Goal: Task Accomplishment & Management: Use online tool/utility

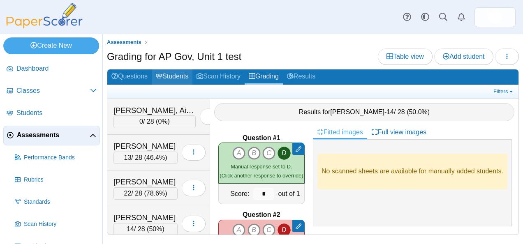
click at [178, 79] on link "Students" at bounding box center [172, 76] width 41 height 15
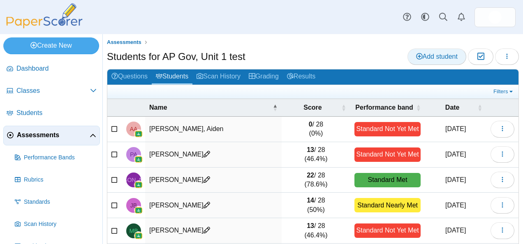
click at [427, 50] on link "Add student" at bounding box center [436, 57] width 59 height 16
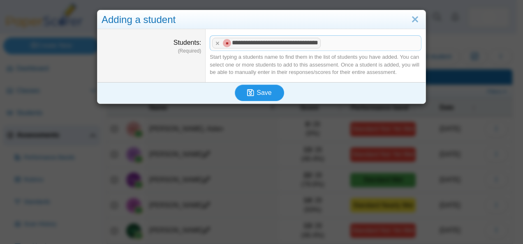
click at [256, 91] on span "Save" at bounding box center [263, 92] width 15 height 7
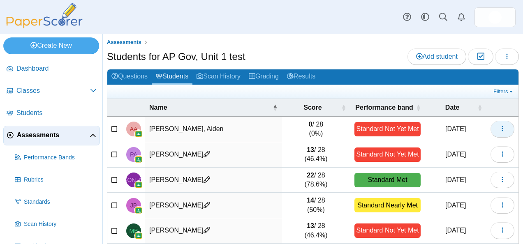
click at [499, 129] on icon "button" at bounding box center [502, 128] width 7 height 7
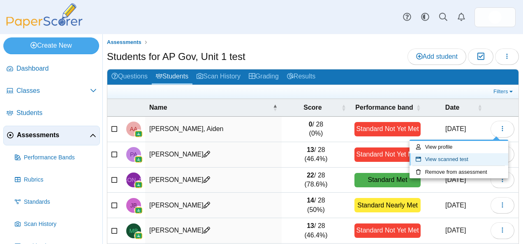
click at [450, 157] on link "View scanned test" at bounding box center [458, 159] width 99 height 12
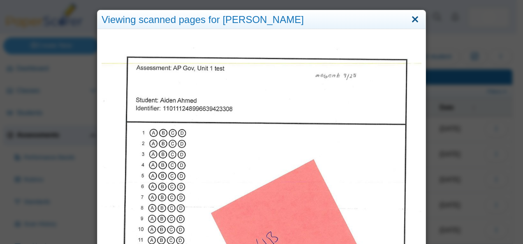
click at [413, 18] on link "Close" at bounding box center [415, 20] width 13 height 14
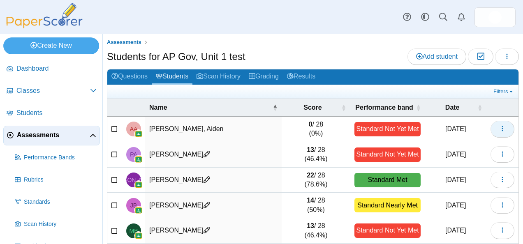
click at [490, 129] on button "button" at bounding box center [502, 129] width 24 height 16
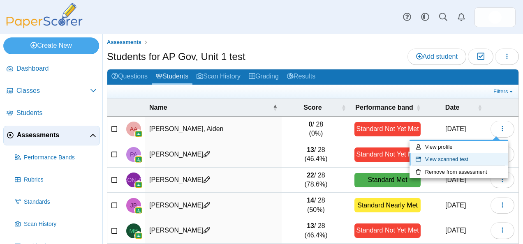
click at [438, 157] on link "View scanned test" at bounding box center [458, 159] width 99 height 12
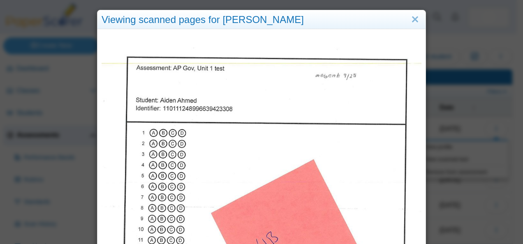
click at [166, 22] on div "Viewing scanned pages for Aiden Ahmed" at bounding box center [261, 19] width 328 height 19
click at [415, 16] on link "Close" at bounding box center [415, 20] width 13 height 14
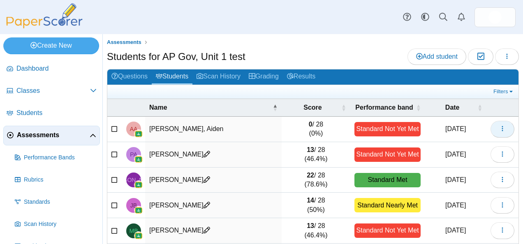
click at [499, 129] on icon "button" at bounding box center [502, 128] width 7 height 7
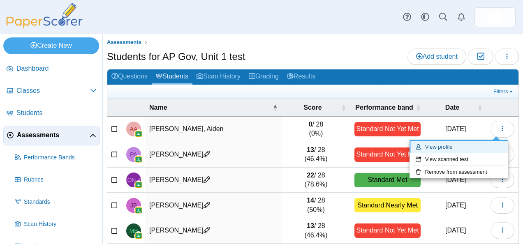
click at [446, 146] on link "View profile" at bounding box center [458, 147] width 99 height 12
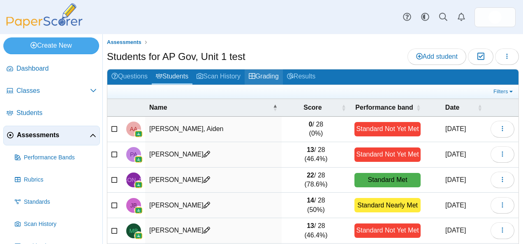
click at [267, 76] on link "Grading" at bounding box center [264, 76] width 38 height 15
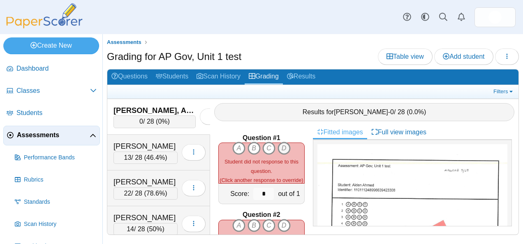
click at [282, 142] on icon "D" at bounding box center [283, 148] width 13 height 13
type input "*"
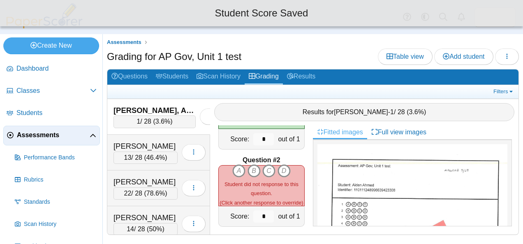
scroll to position [54, 0]
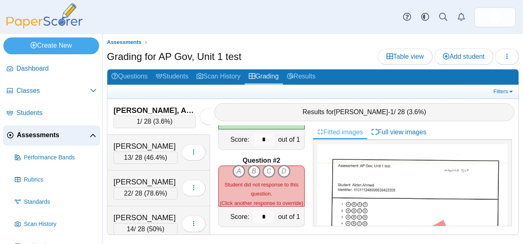
click at [234, 169] on icon "A" at bounding box center [238, 171] width 13 height 13
type input "*"
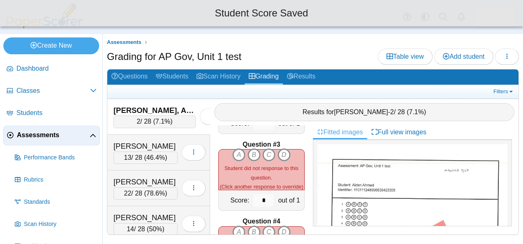
scroll to position [148, 0]
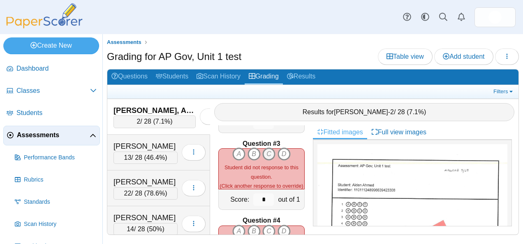
click at [263, 151] on icon "C" at bounding box center [268, 154] width 13 height 13
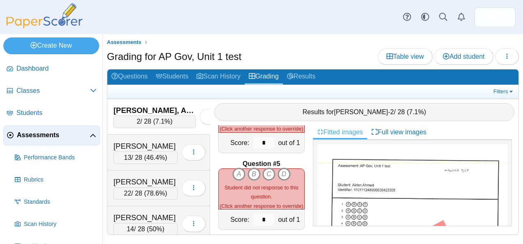
scroll to position [283, 0]
click at [251, 167] on icon "B" at bounding box center [253, 173] width 13 height 13
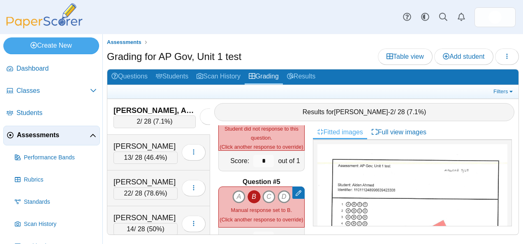
scroll to position [260, 0]
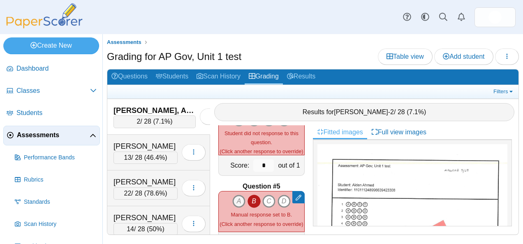
click at [236, 195] on icon "A" at bounding box center [238, 201] width 13 height 13
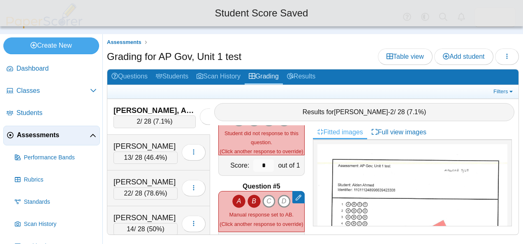
scroll to position [259, 0]
click at [252, 196] on icon "B" at bounding box center [253, 202] width 13 height 13
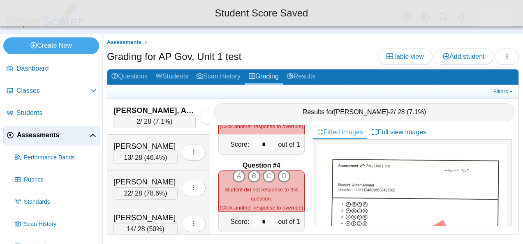
scroll to position [198, 0]
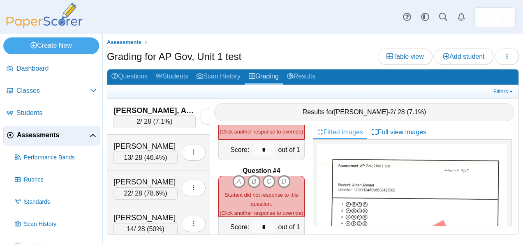
click at [251, 175] on icon "B" at bounding box center [253, 181] width 13 height 13
type input "*"
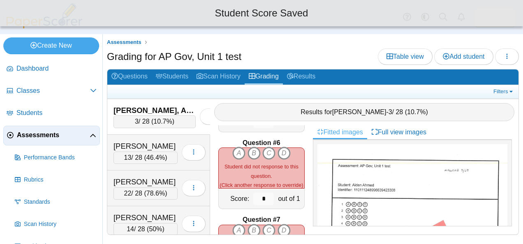
scroll to position [381, 0]
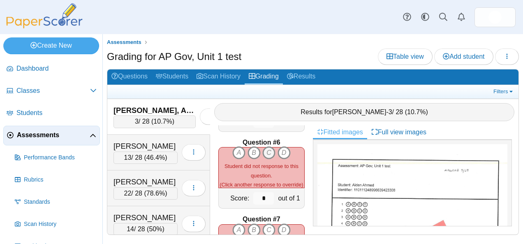
click at [266, 147] on icon "C" at bounding box center [268, 152] width 13 height 13
type input "*"
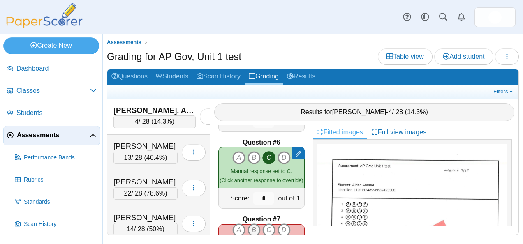
click at [249, 224] on icon "B" at bounding box center [253, 230] width 13 height 13
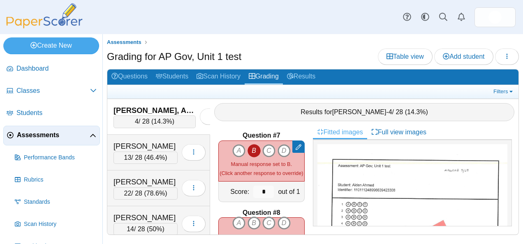
scroll to position [465, 0]
click at [264, 216] on icon "C" at bounding box center [268, 222] width 13 height 13
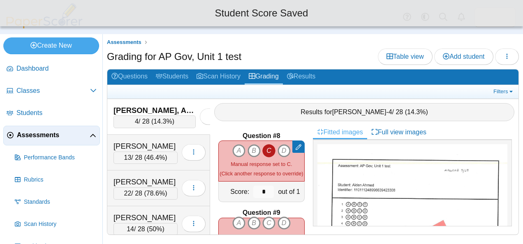
scroll to position [566, 0]
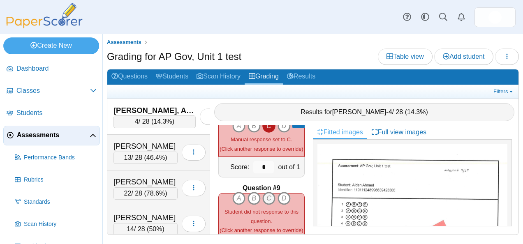
click at [266, 192] on icon "C" at bounding box center [268, 198] width 13 height 13
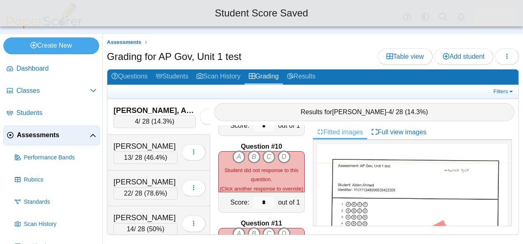
scroll to position [687, 0]
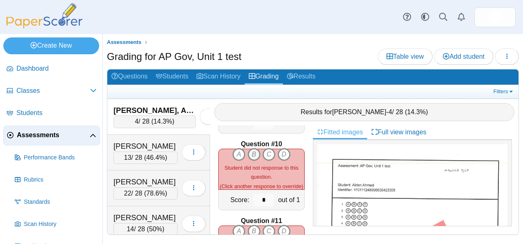
click at [251, 148] on icon "B" at bounding box center [253, 154] width 13 height 13
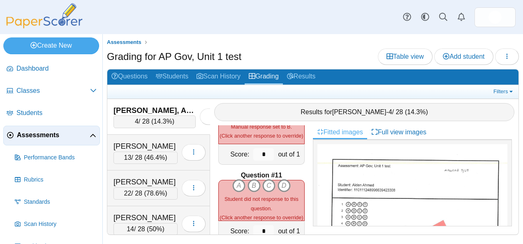
scroll to position [733, 0]
click at [233, 180] on icon "A" at bounding box center [238, 185] width 13 height 13
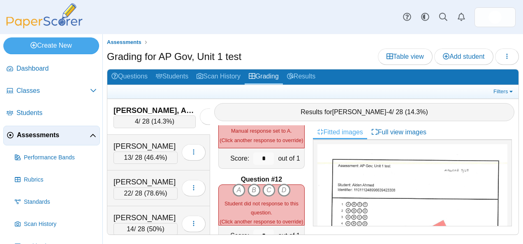
scroll to position [806, 0]
click at [233, 183] on icon "A" at bounding box center [238, 189] width 13 height 13
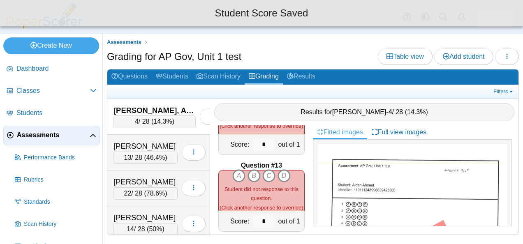
scroll to position [898, 0]
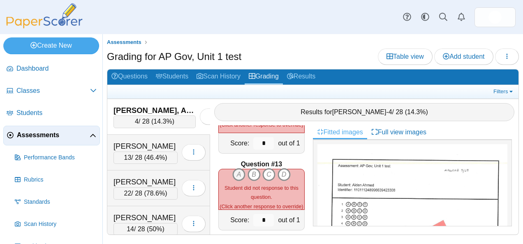
click at [236, 169] on icon "A" at bounding box center [238, 174] width 13 height 13
type input "*"
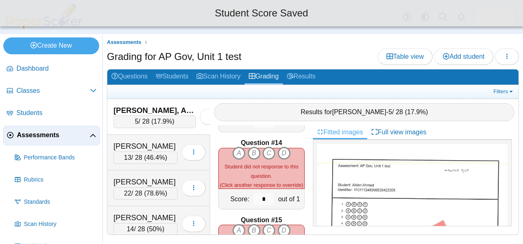
scroll to position [998, 0]
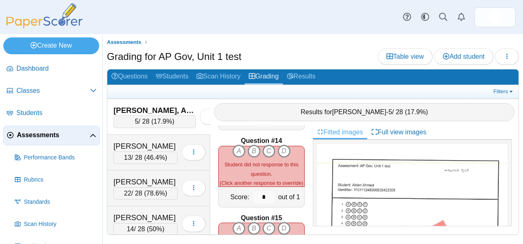
click at [269, 145] on icon "C" at bounding box center [268, 151] width 13 height 13
type input "*"
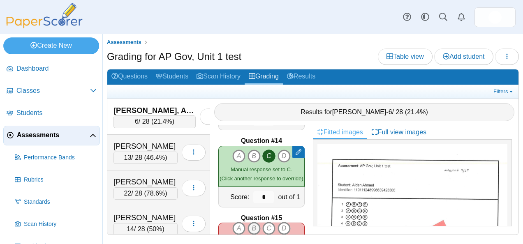
click at [250, 222] on icon "B" at bounding box center [253, 228] width 13 height 13
type input "*"
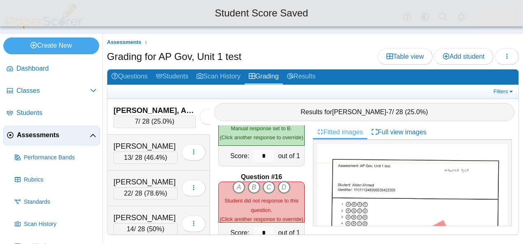
scroll to position [1141, 0]
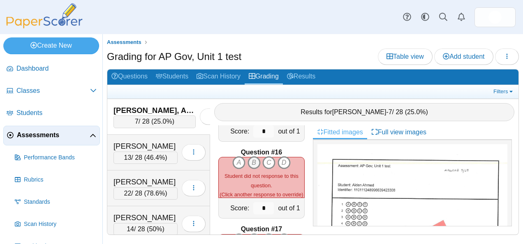
click at [252, 156] on icon "B" at bounding box center [253, 162] width 13 height 13
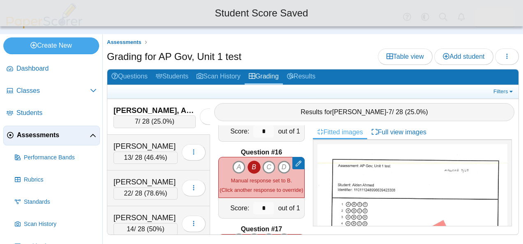
scroll to position [1220, 0]
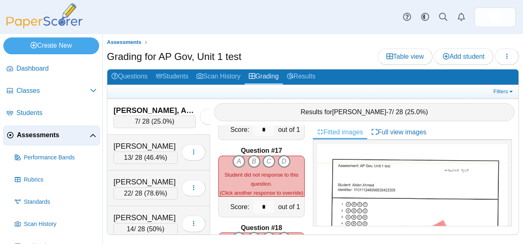
click at [252, 155] on icon "B" at bounding box center [253, 161] width 13 height 13
type input "*"
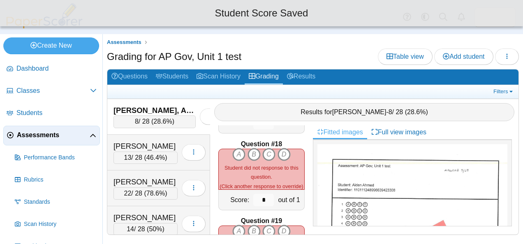
scroll to position [1305, 0]
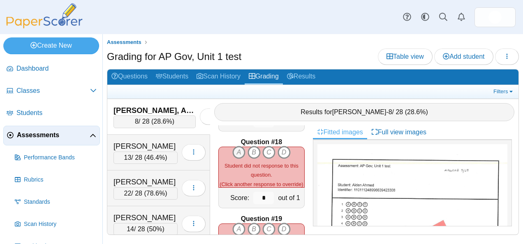
click at [238, 146] on icon "A" at bounding box center [238, 152] width 13 height 13
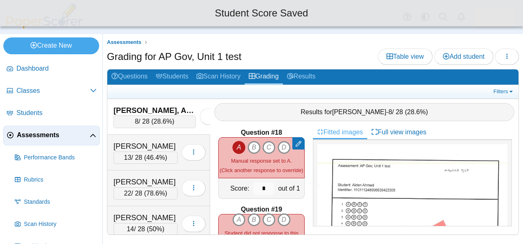
scroll to position [1318, 0]
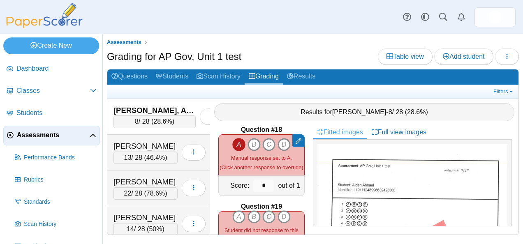
click at [266, 210] on icon "C" at bounding box center [268, 216] width 13 height 13
type input "*"
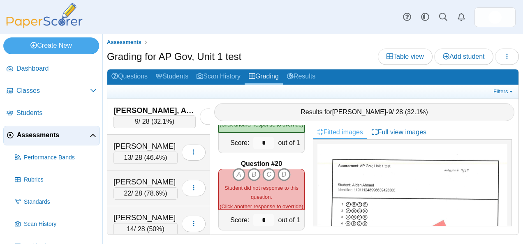
scroll to position [1437, 0]
click at [267, 169] on icon "C" at bounding box center [268, 175] width 13 height 13
type input "*"
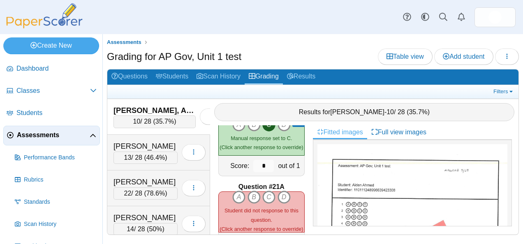
scroll to position [1493, 0]
click at [266, 189] on icon "C" at bounding box center [268, 195] width 13 height 13
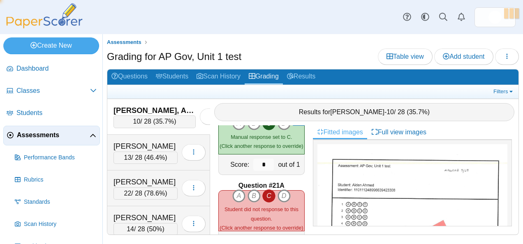
type input "*"
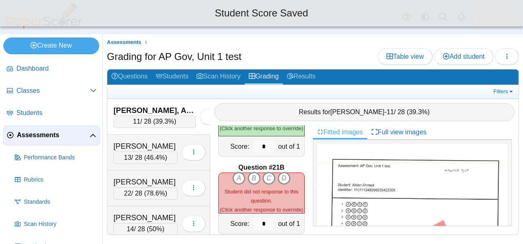
scroll to position [1589, 0]
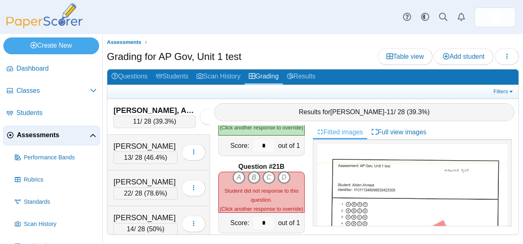
click at [252, 171] on icon "B" at bounding box center [253, 177] width 13 height 13
type input "*"
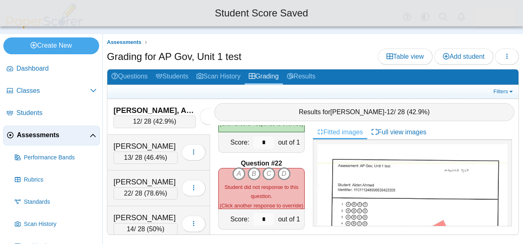
scroll to position [1669, 0]
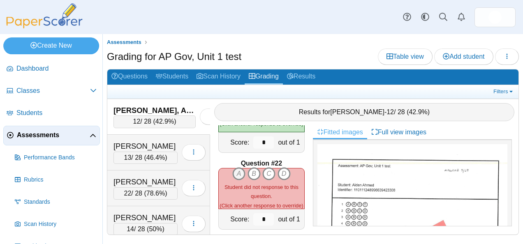
click at [233, 170] on icon "A" at bounding box center [238, 173] width 13 height 13
type input "*"
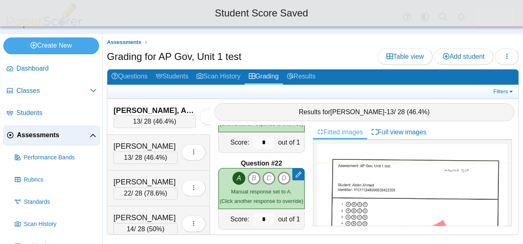
scroll to position [1734, 0]
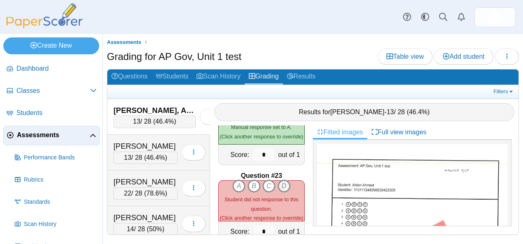
click at [279, 180] on icon "D" at bounding box center [283, 186] width 13 height 13
type input "*"
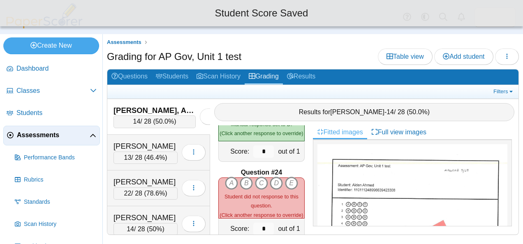
scroll to position [1813, 0]
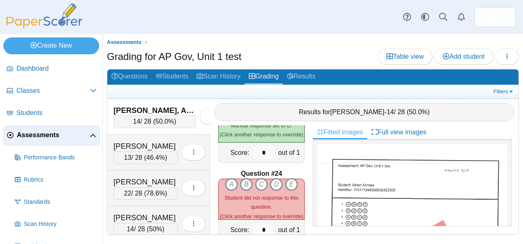
click at [242, 181] on icon "B" at bounding box center [246, 184] width 13 height 13
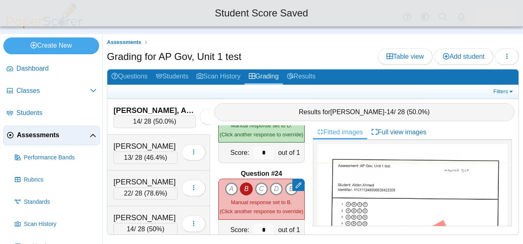
click at [285, 182] on icon "E" at bounding box center [291, 188] width 13 height 13
type input "*"
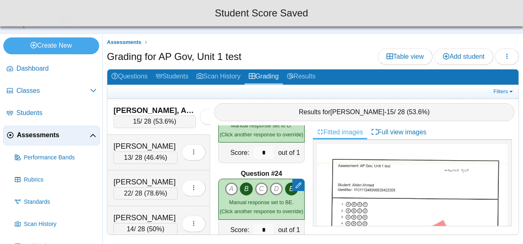
scroll to position [1909, 0]
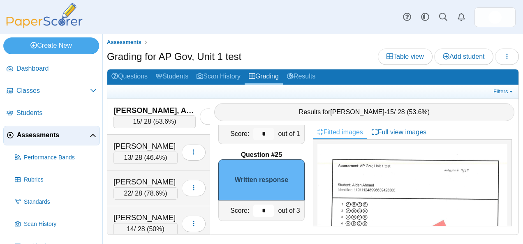
click at [261, 211] on input "*" at bounding box center [263, 211] width 21 height 12
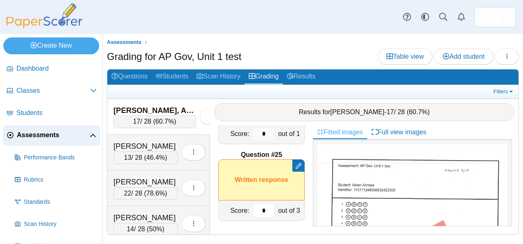
type input "*"
